Goal: Task Accomplishment & Management: Use online tool/utility

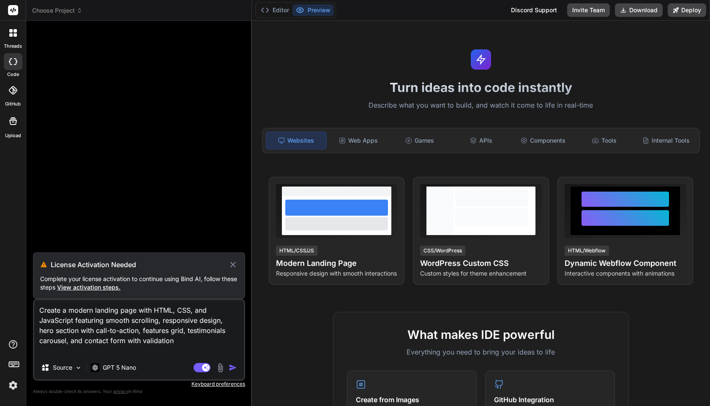
click at [231, 370] on img "button" at bounding box center [233, 368] width 8 height 8
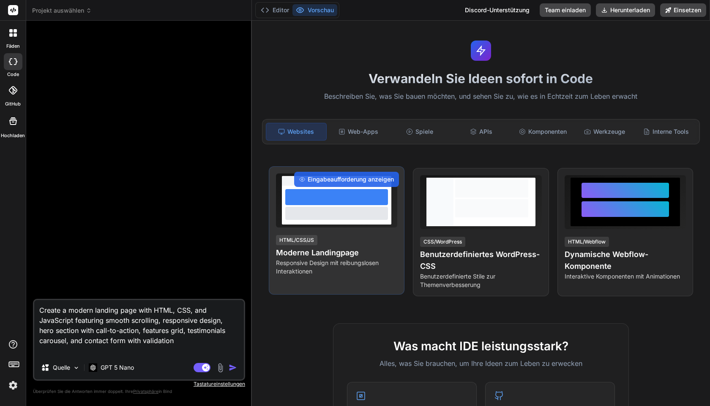
scroll to position [9, 0]
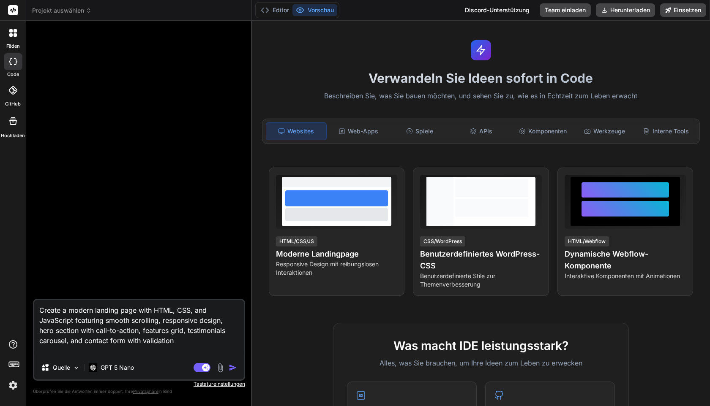
click at [233, 369] on img "button" at bounding box center [233, 368] width 8 height 8
type textarea "x"
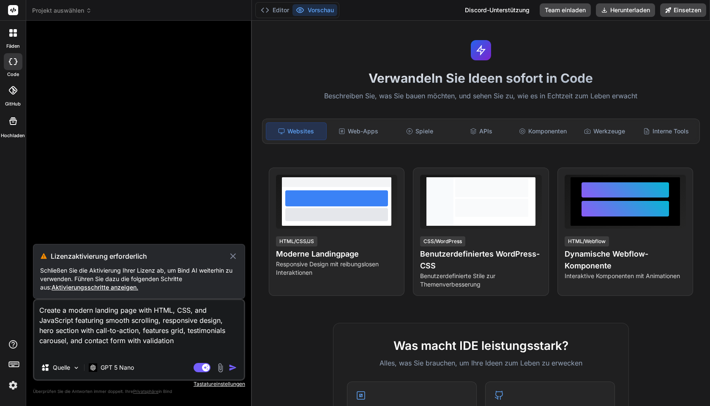
click at [233, 369] on img "button" at bounding box center [233, 368] width 8 height 8
click at [13, 386] on img at bounding box center [13, 386] width 14 height 14
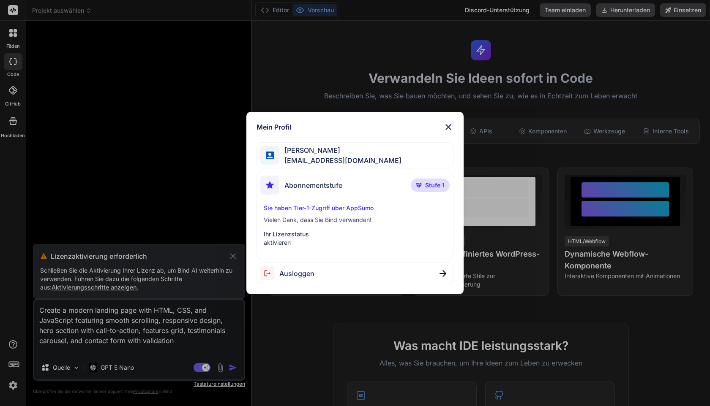
click at [279, 240] on font "aktivieren" at bounding box center [277, 242] width 27 height 7
click at [278, 246] on font "aktivieren" at bounding box center [277, 242] width 27 height 7
click at [316, 232] on p "Ihr Lizenzstatus" at bounding box center [355, 234] width 182 height 8
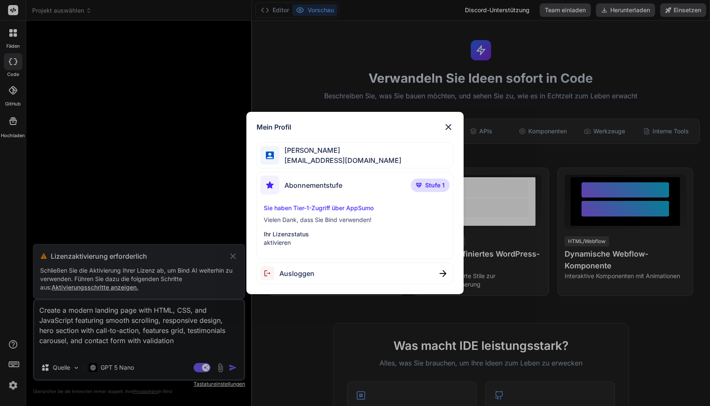
click at [333, 209] on font "Sie haben Tier-1-Zugriff über AppSumo" at bounding box center [319, 207] width 110 height 7
click at [337, 186] on font "Abonnementstufe" at bounding box center [313, 185] width 58 height 8
click at [427, 181] on span "Stufe 1" at bounding box center [434, 185] width 19 height 8
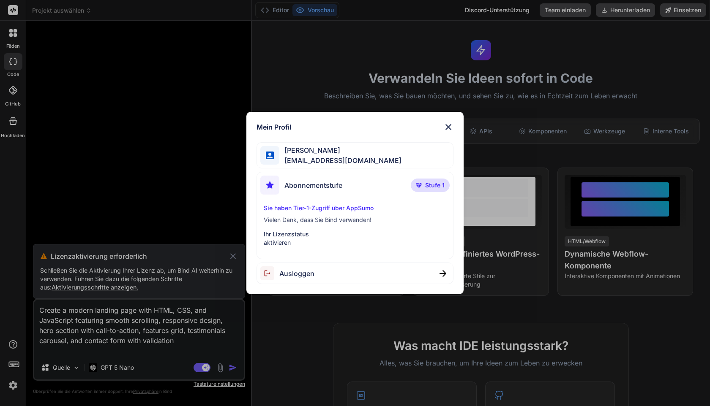
click at [350, 165] on span "[EMAIL_ADDRESS][DOMAIN_NAME]" at bounding box center [340, 160] width 122 height 10
click at [327, 194] on div "Abonnementstufe" at bounding box center [301, 185] width 82 height 19
click at [447, 127] on img at bounding box center [448, 127] width 10 height 10
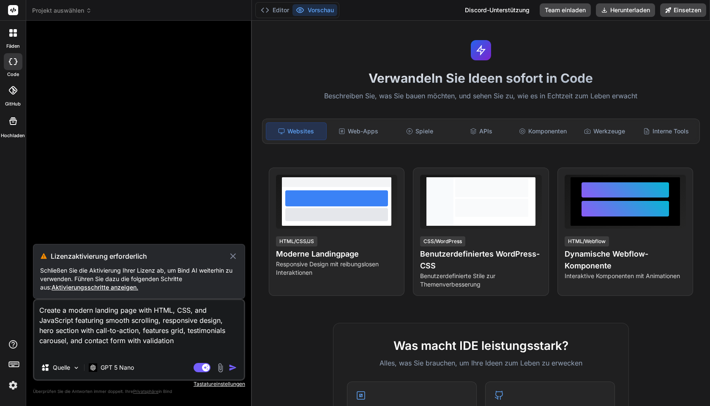
click at [232, 369] on img "button" at bounding box center [233, 368] width 8 height 8
click at [69, 288] on font "Aktivierungsschritte anzeigen." at bounding box center [95, 287] width 87 height 7
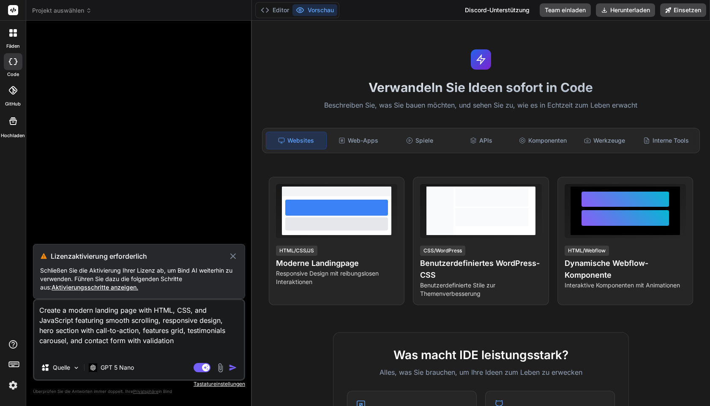
click at [232, 368] on img "button" at bounding box center [233, 368] width 8 height 8
click at [16, 382] on img at bounding box center [13, 386] width 14 height 14
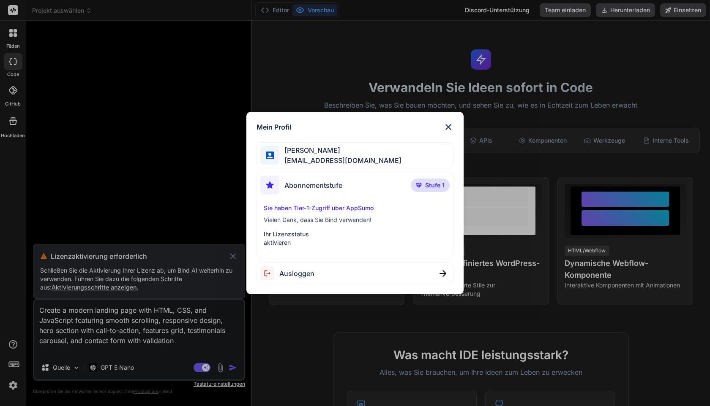
click at [302, 212] on font "Sie haben Tier-1-Zugriff über AppSumo" at bounding box center [319, 207] width 110 height 7
click at [283, 238] on p "Ihr Lizenzstatus" at bounding box center [355, 234] width 182 height 8
click at [434, 186] on font "Stufe 1" at bounding box center [434, 185] width 19 height 7
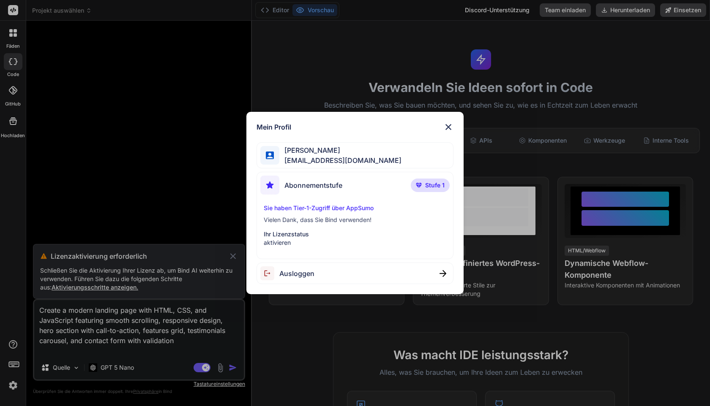
click at [463, 117] on div "Mein Profil [PERSON_NAME] [EMAIL_ADDRESS][DOMAIN_NAME] Abonnementstufe Stufe 1 …" at bounding box center [354, 203] width 217 height 183
click at [460, 121] on div "Mein Profil [PERSON_NAME] [EMAIL_ADDRESS][DOMAIN_NAME] Abonnementstufe Stufe 1 …" at bounding box center [354, 203] width 217 height 183
click at [443, 128] on img at bounding box center [448, 127] width 10 height 10
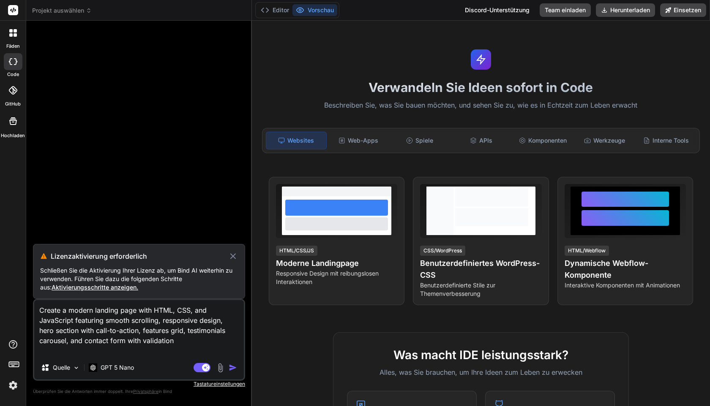
click at [12, 58] on icon at bounding box center [13, 61] width 8 height 7
click at [13, 96] on div at bounding box center [13, 90] width 19 height 19
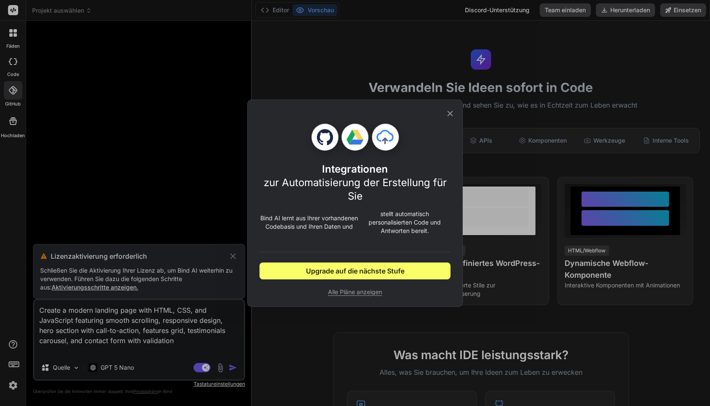
click at [11, 134] on div "Integrationen zur Automatisierung der Erstellung für Sie Bind AI lernt aus Ihre…" at bounding box center [355, 203] width 710 height 406
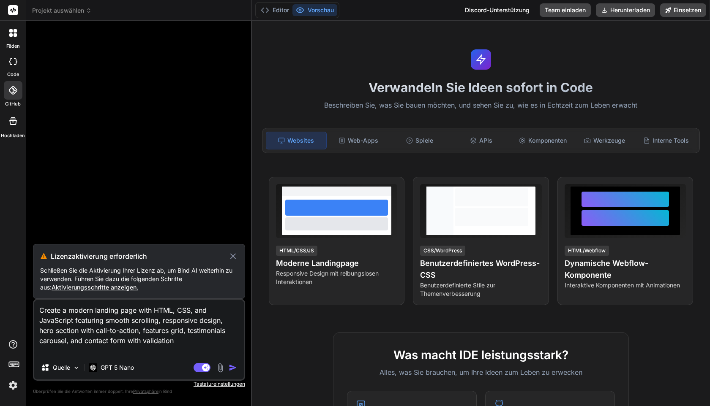
click at [16, 37] on div at bounding box center [13, 33] width 18 height 18
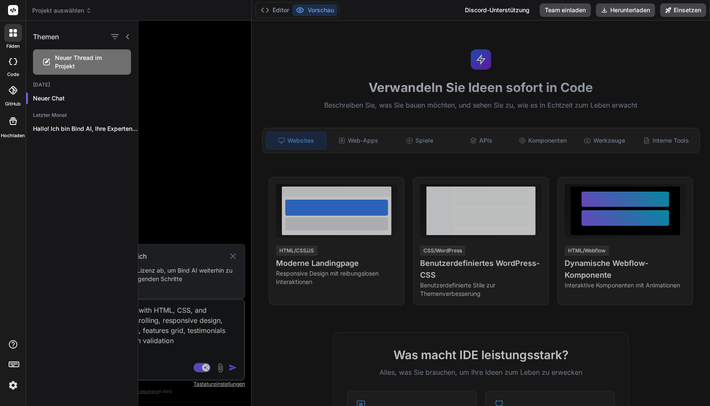
click at [83, 73] on div "Neuer Thread im Projekt" at bounding box center [82, 61] width 98 height 25
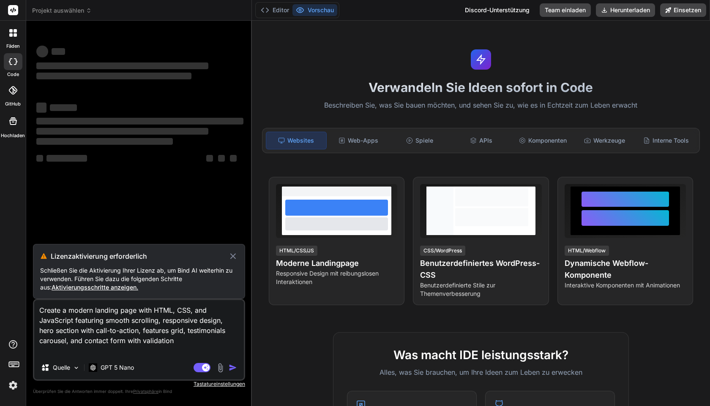
type textarea "x"
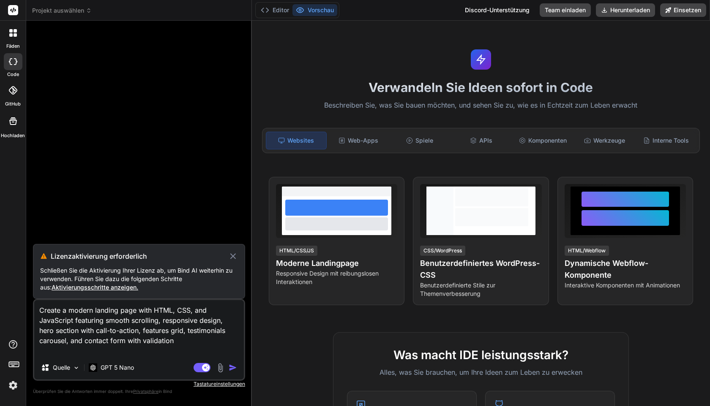
click at [234, 369] on img "button" at bounding box center [233, 368] width 8 height 8
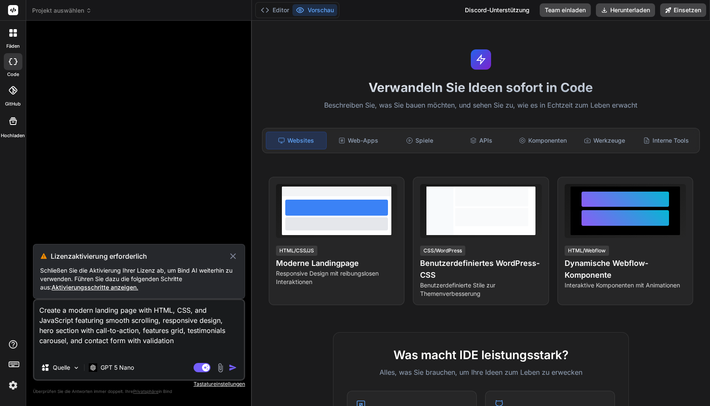
click at [234, 369] on img "button" at bounding box center [233, 368] width 8 height 8
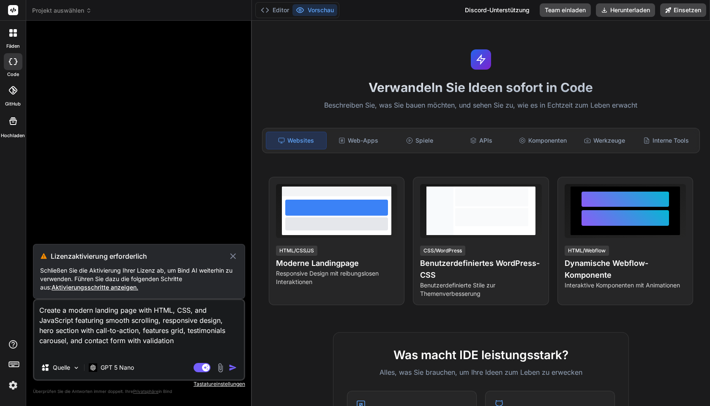
click at [234, 369] on img "button" at bounding box center [233, 368] width 8 height 8
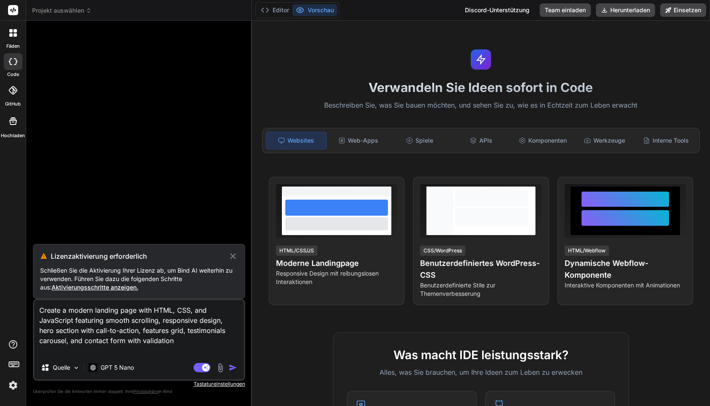
click at [234, 369] on img "button" at bounding box center [233, 368] width 8 height 8
